Goal: Obtain resource: Download file/media

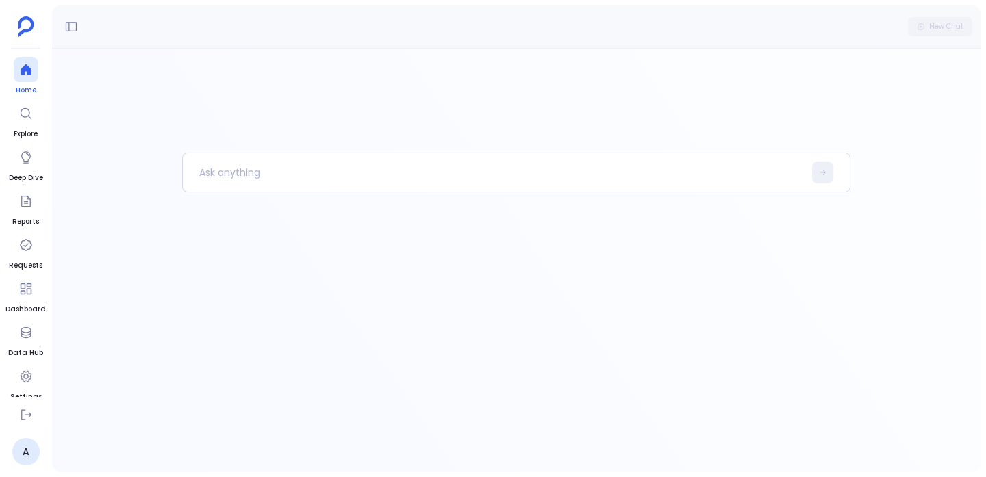
click at [23, 79] on div at bounding box center [26, 70] width 25 height 25
click at [74, 21] on icon at bounding box center [71, 27] width 14 height 14
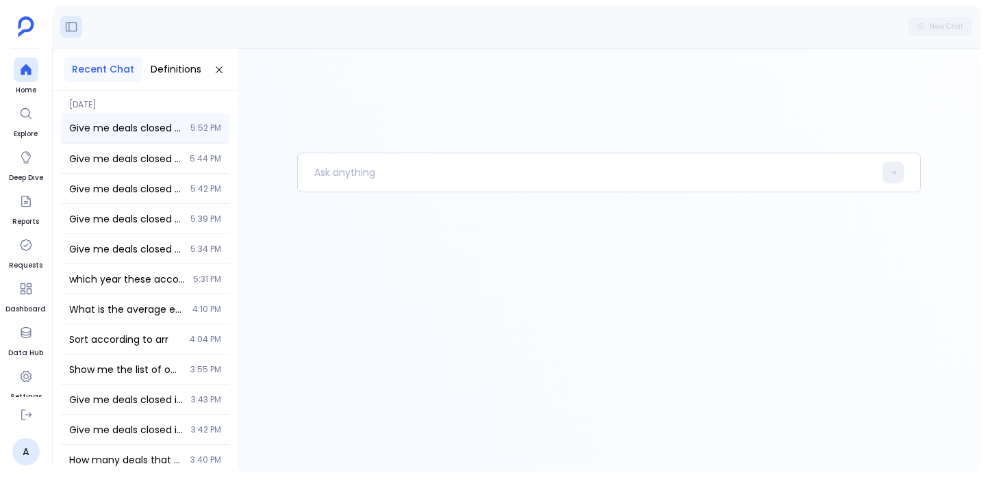
click at [130, 126] on span "Give me deals closed in [DATE]" at bounding box center [125, 128] width 113 height 14
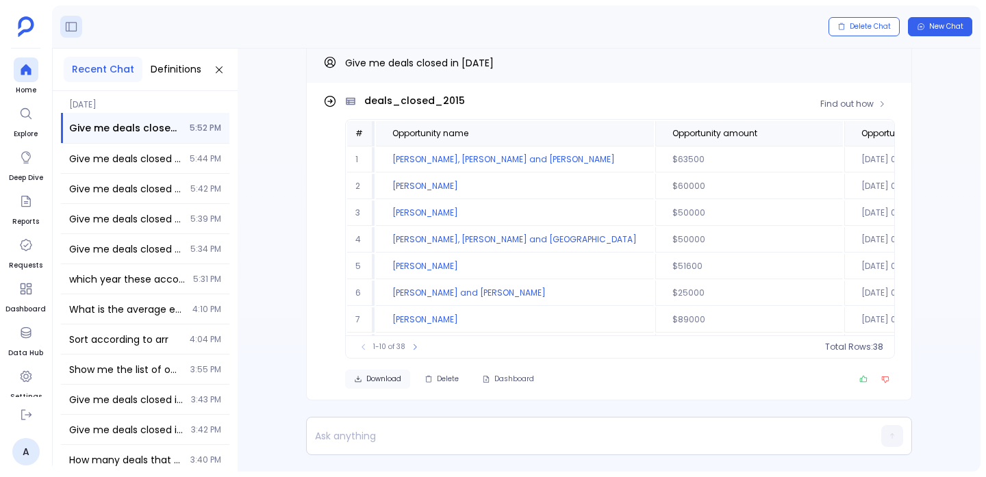
click at [368, 376] on span "Download" at bounding box center [383, 380] width 35 height 10
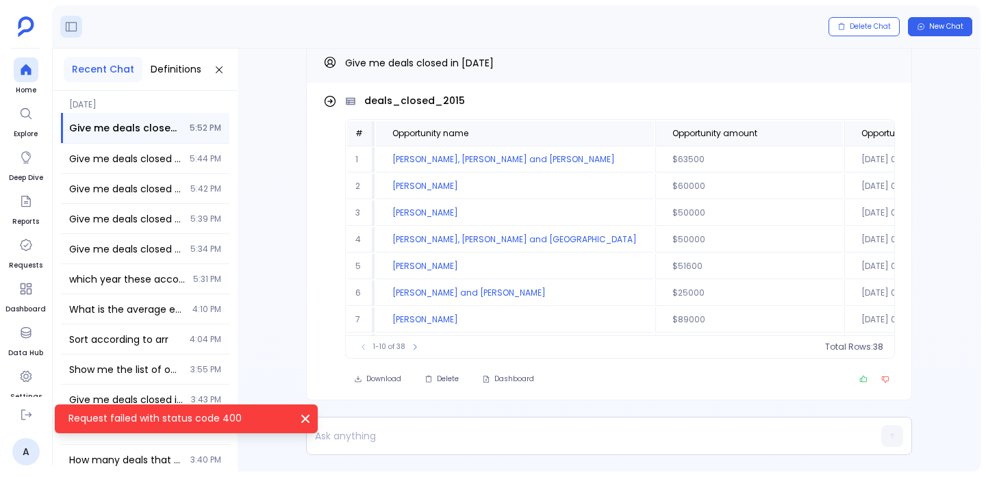
click at [307, 414] on icon "Request failed with status code 400" at bounding box center [306, 419] width 14 height 14
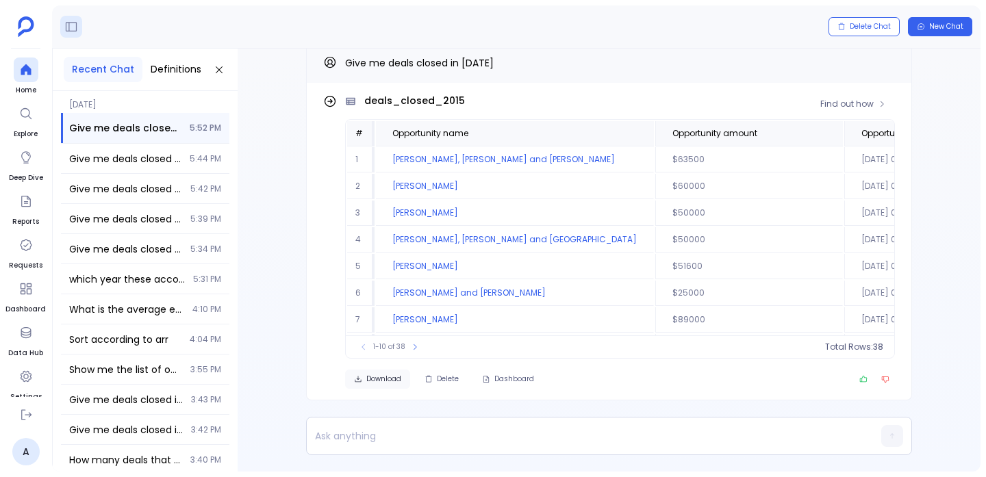
click at [381, 385] on button "Download" at bounding box center [377, 379] width 65 height 19
